Goal: Book appointment/travel/reservation

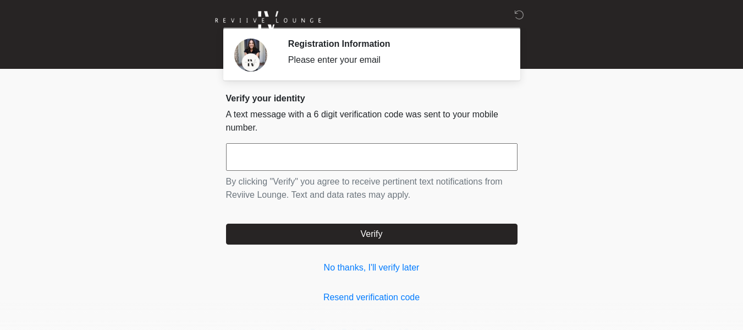
click at [383, 150] on input "text" at bounding box center [372, 157] width 292 height 28
click at [383, 267] on link "No thanks, I'll verify later" at bounding box center [372, 267] width 292 height 13
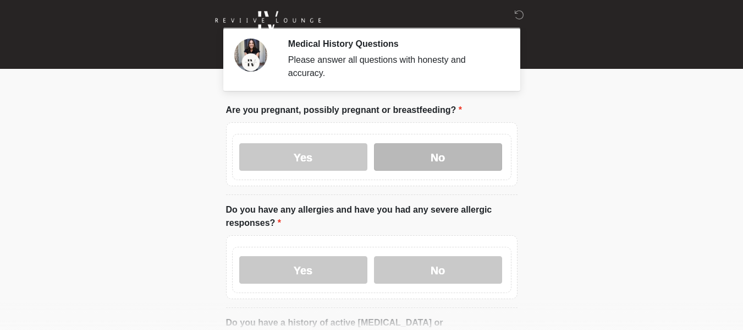
click at [447, 149] on label "No" at bounding box center [438, 157] width 128 height 28
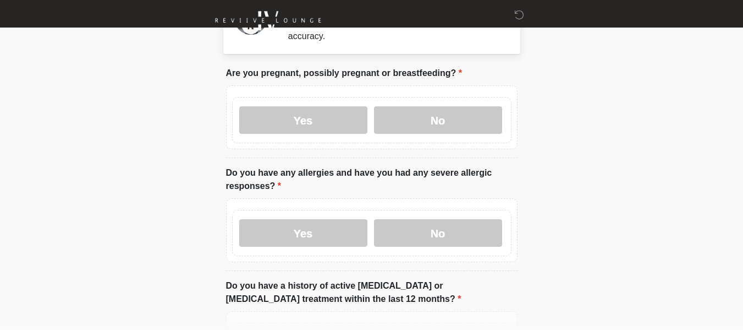
scroll to position [55, 0]
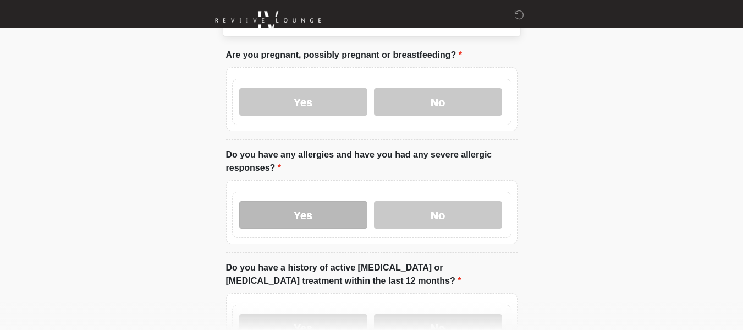
click at [311, 210] on label "Yes" at bounding box center [303, 215] width 128 height 28
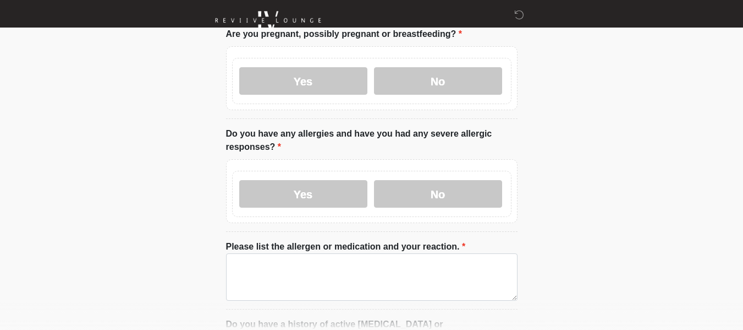
scroll to position [165, 0]
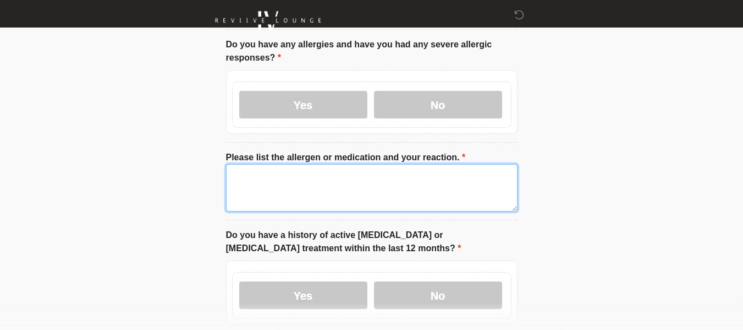
click at [394, 176] on textarea "Please list the allergen or medication and your reaction." at bounding box center [372, 187] width 292 height 47
type textarea "**********"
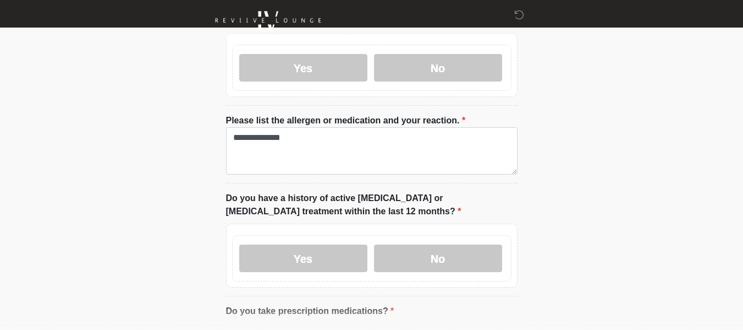
scroll to position [220, 0]
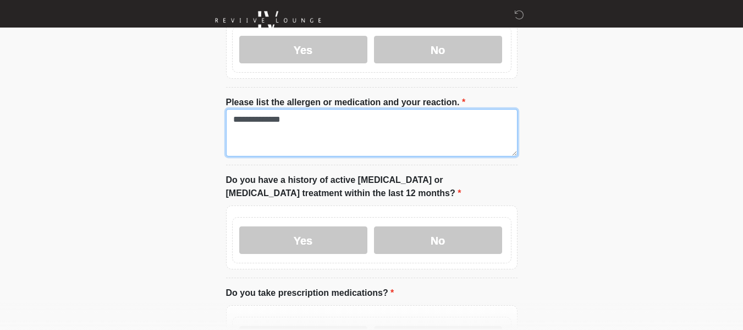
click at [384, 124] on textarea "**********" at bounding box center [372, 132] width 292 height 47
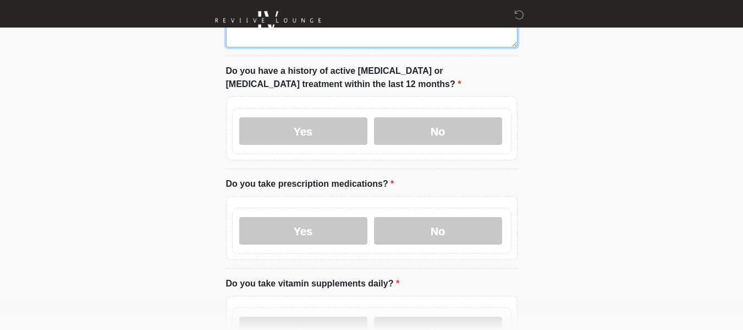
scroll to position [330, 0]
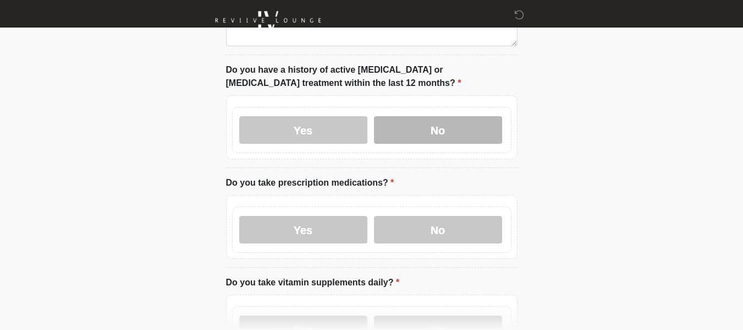
click at [442, 129] on label "No" at bounding box center [438, 130] width 128 height 28
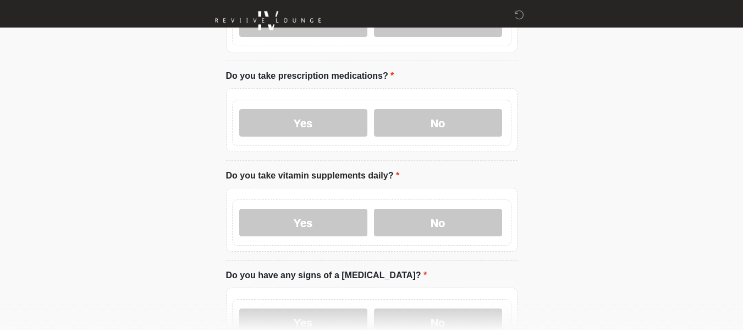
scroll to position [440, 0]
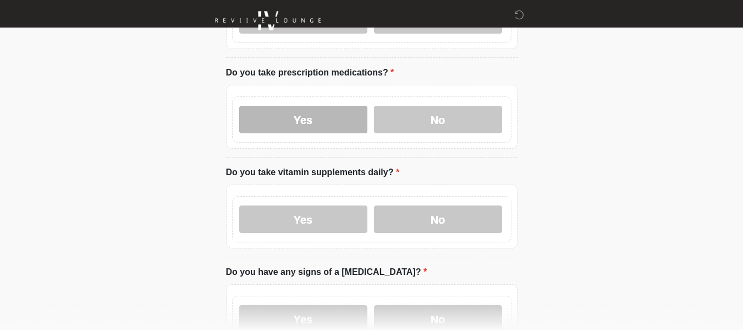
click at [356, 106] on label "Yes" at bounding box center [303, 120] width 128 height 28
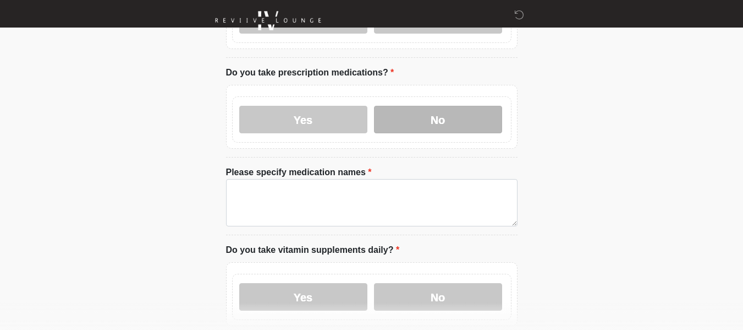
click at [416, 114] on label "No" at bounding box center [438, 120] width 128 height 28
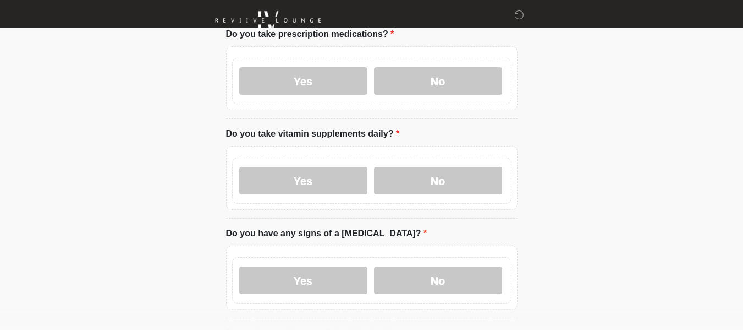
scroll to position [495, 0]
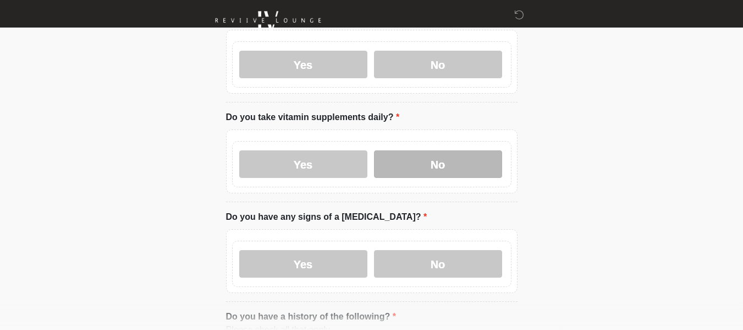
click at [425, 150] on label "No" at bounding box center [438, 164] width 128 height 28
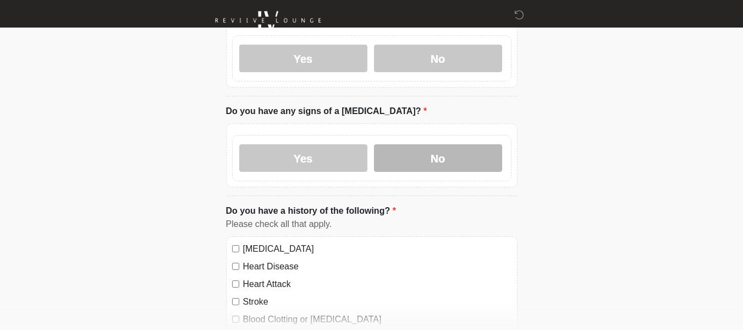
scroll to position [605, 0]
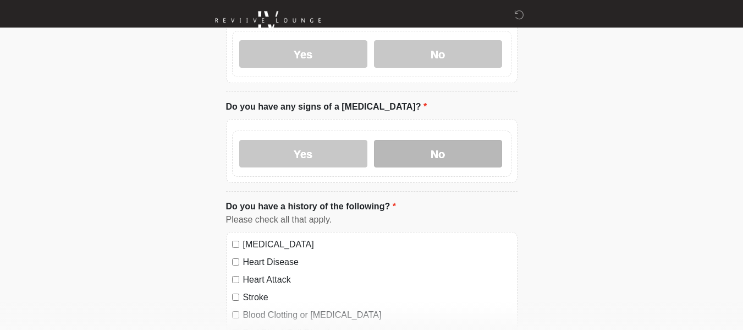
click at [426, 144] on label "No" at bounding box center [438, 154] width 128 height 28
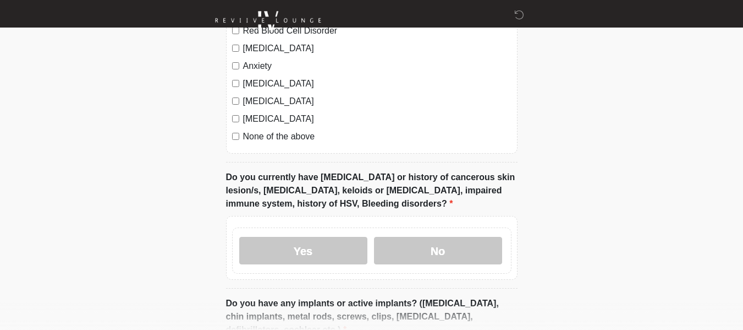
scroll to position [880, 0]
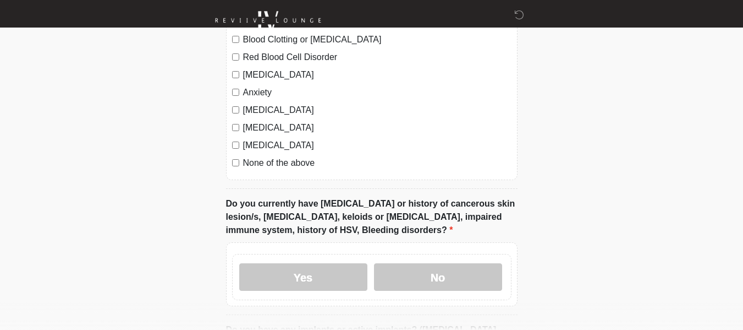
click at [239, 156] on div "None of the above" at bounding box center [371, 162] width 279 height 13
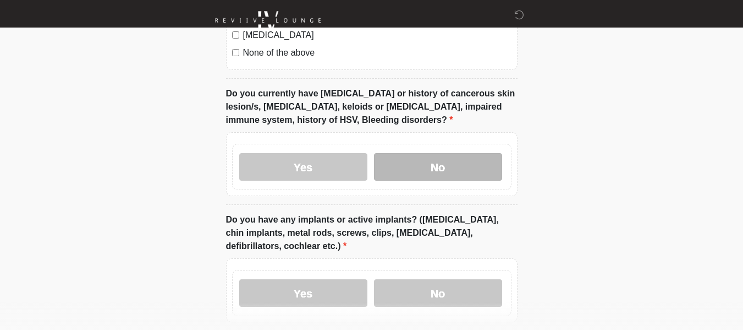
click at [443, 156] on label "No" at bounding box center [438, 167] width 128 height 28
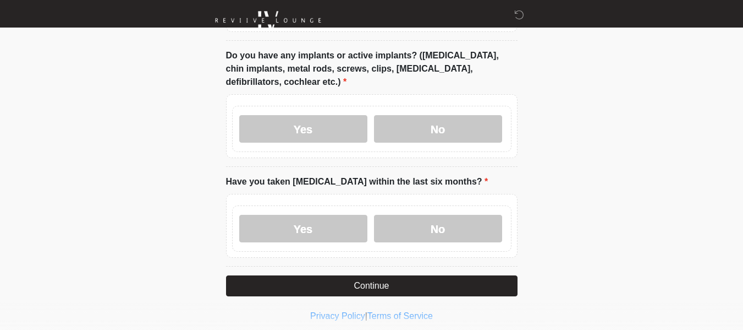
scroll to position [1155, 0]
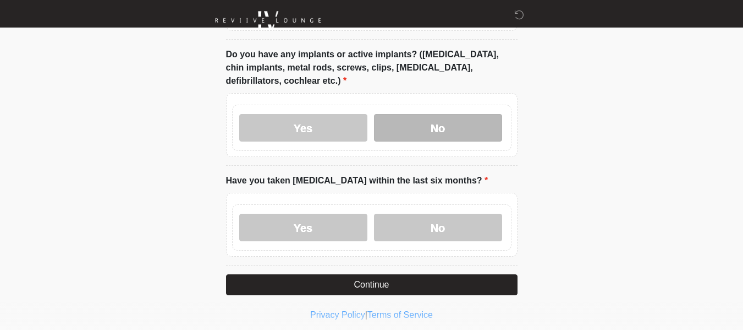
click at [409, 114] on label "No" at bounding box center [438, 128] width 128 height 28
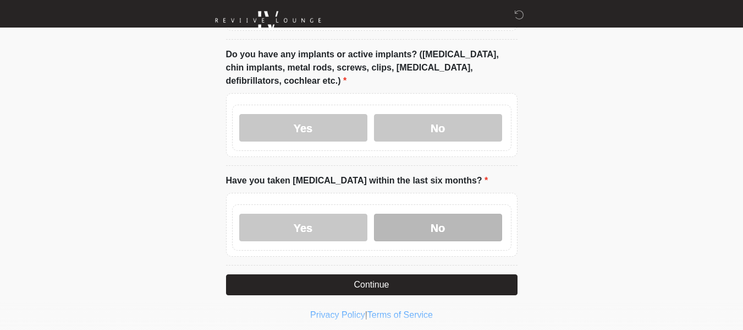
click at [438, 219] on label "No" at bounding box center [438, 227] width 128 height 28
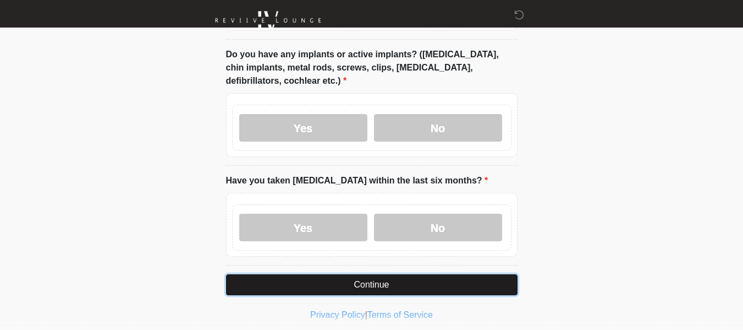
click at [416, 274] on button "Continue" at bounding box center [372, 284] width 292 height 21
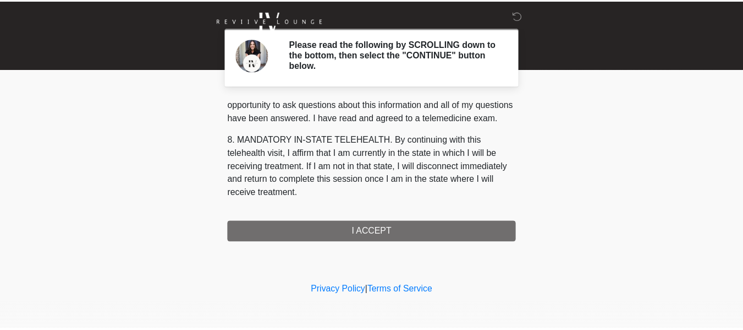
scroll to position [529, 0]
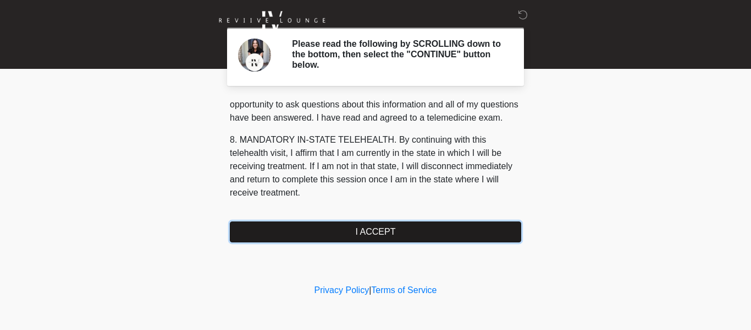
click at [381, 231] on button "I ACCEPT" at bounding box center [376, 231] width 292 height 21
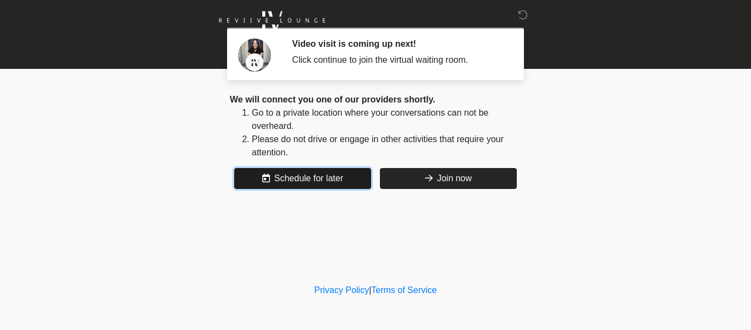
click at [332, 174] on button "Schedule for later" at bounding box center [302, 178] width 137 height 21
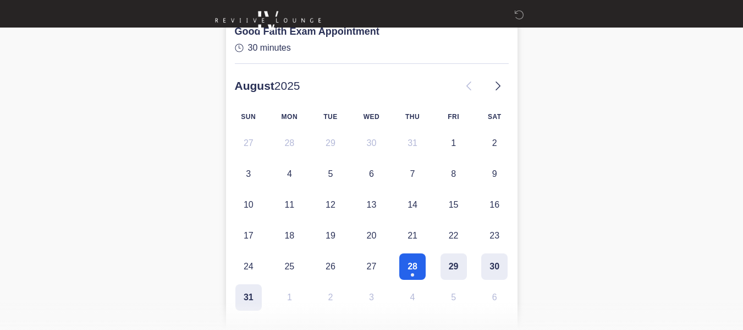
scroll to position [220, 0]
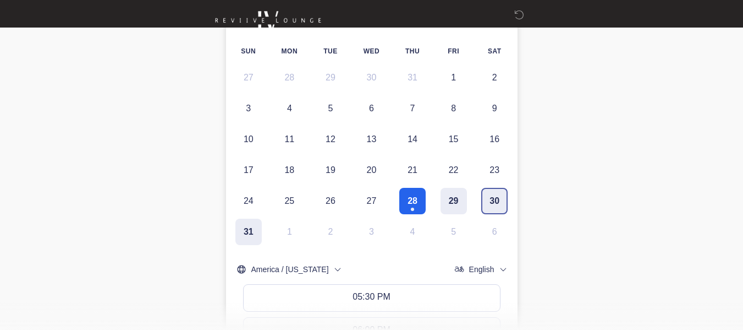
click at [494, 197] on button "30" at bounding box center [494, 201] width 26 height 26
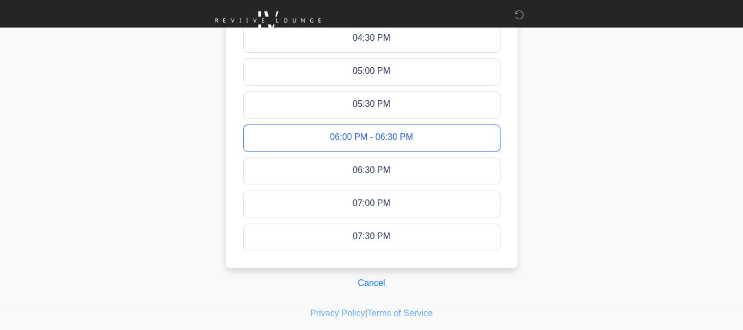
scroll to position [797, 0]
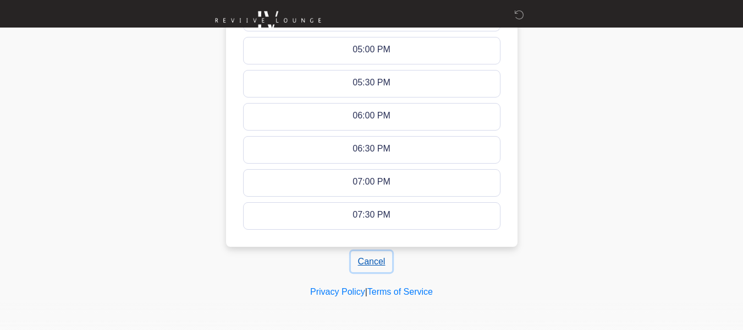
click at [378, 260] on button "Cancel" at bounding box center [372, 261] width 42 height 21
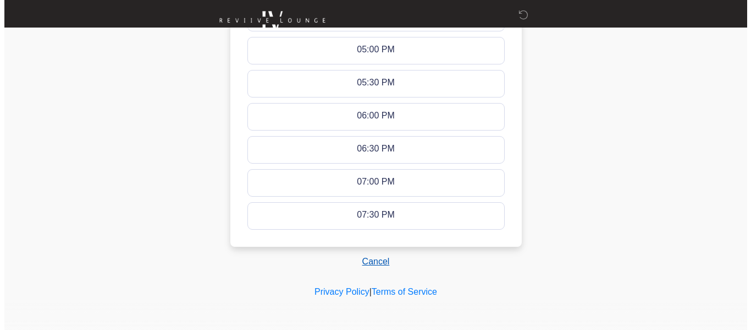
scroll to position [0, 0]
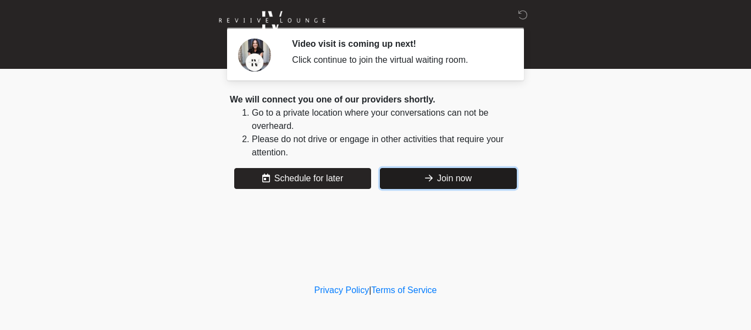
click at [433, 168] on button "Join now" at bounding box center [448, 178] width 137 height 21
